Goal: Find specific page/section: Find specific page/section

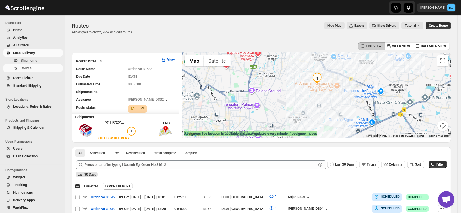
click at [14, 149] on span "Users" at bounding box center [18, 148] width 10 height 4
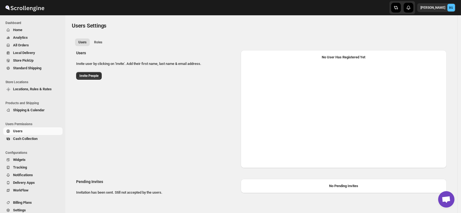
select select "637b767fbaab0276b10c91d5"
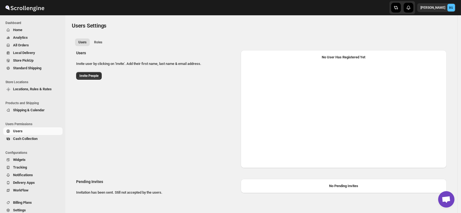
select select "637b767fbaab0276b10c91d5"
select select "637b767fbaab0276b10c91d7"
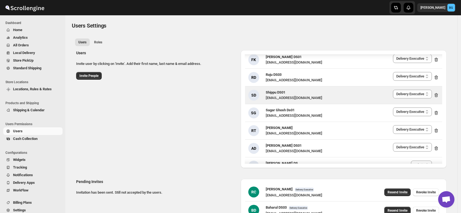
scroll to position [764, 0]
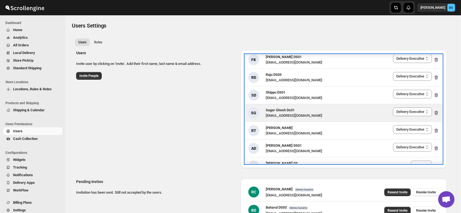
click at [279, 110] on span "Sagar Ghosh Ds01" at bounding box center [280, 110] width 29 height 4
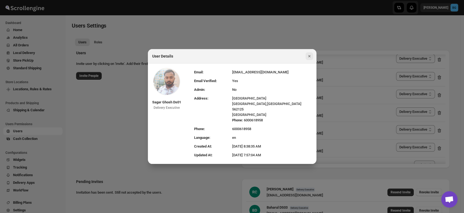
click at [310, 59] on icon "Close" at bounding box center [309, 55] width 5 height 5
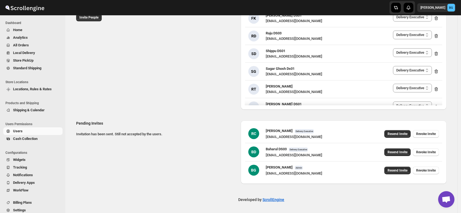
scroll to position [747, 0]
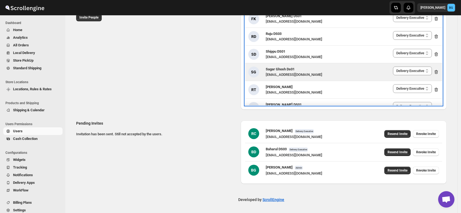
click at [278, 72] on div "[EMAIL_ADDRESS][DOMAIN_NAME]" at bounding box center [294, 74] width 57 height 5
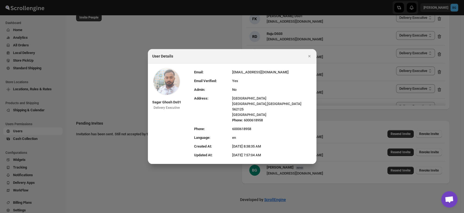
click at [187, 31] on div at bounding box center [232, 106] width 464 height 213
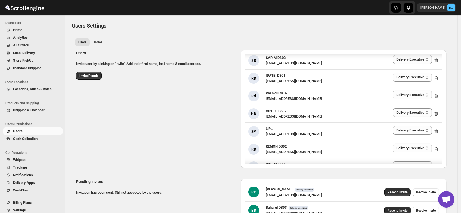
scroll to position [0, 0]
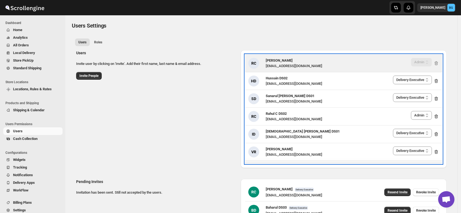
click at [324, 60] on div "RC [PERSON_NAME] [EMAIL_ADDRESS][DOMAIN_NAME] Delivery Executive Manager Admin …" at bounding box center [343, 63] width 191 height 11
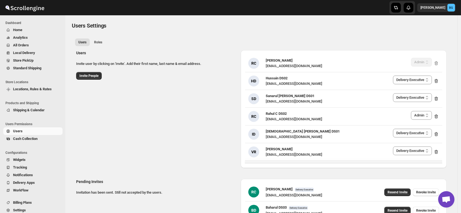
click at [157, 149] on div "Users Invite user by clicking on 'Invite'. Add their first name, last name & em…" at bounding box center [259, 107] width 375 height 122
